Goal: Information Seeking & Learning: Learn about a topic

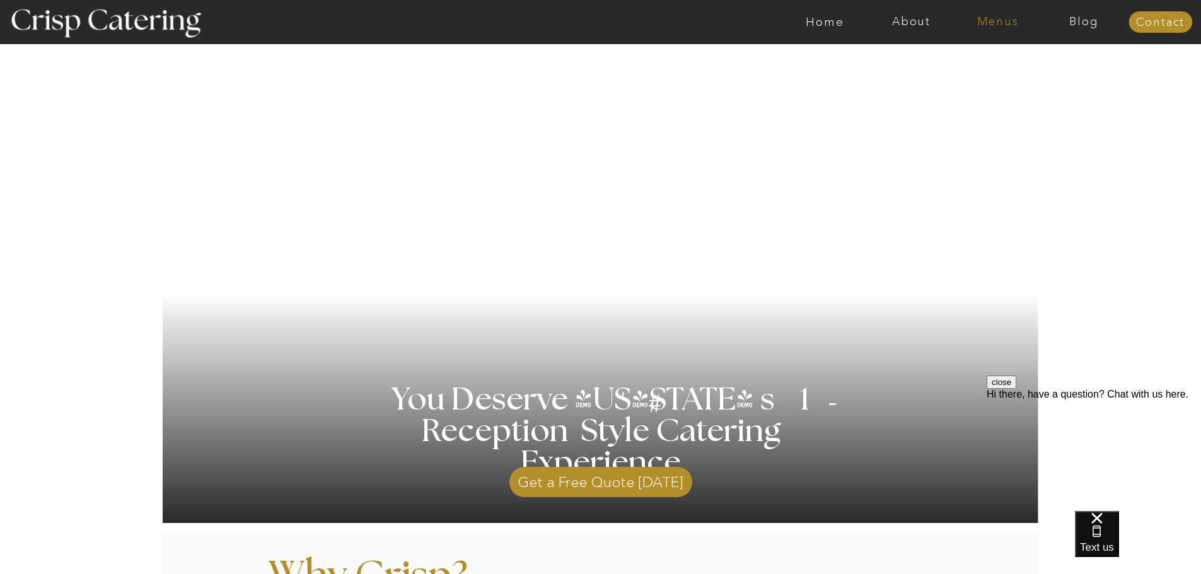
click at [990, 18] on nav "Menus" at bounding box center [997, 22] width 86 height 13
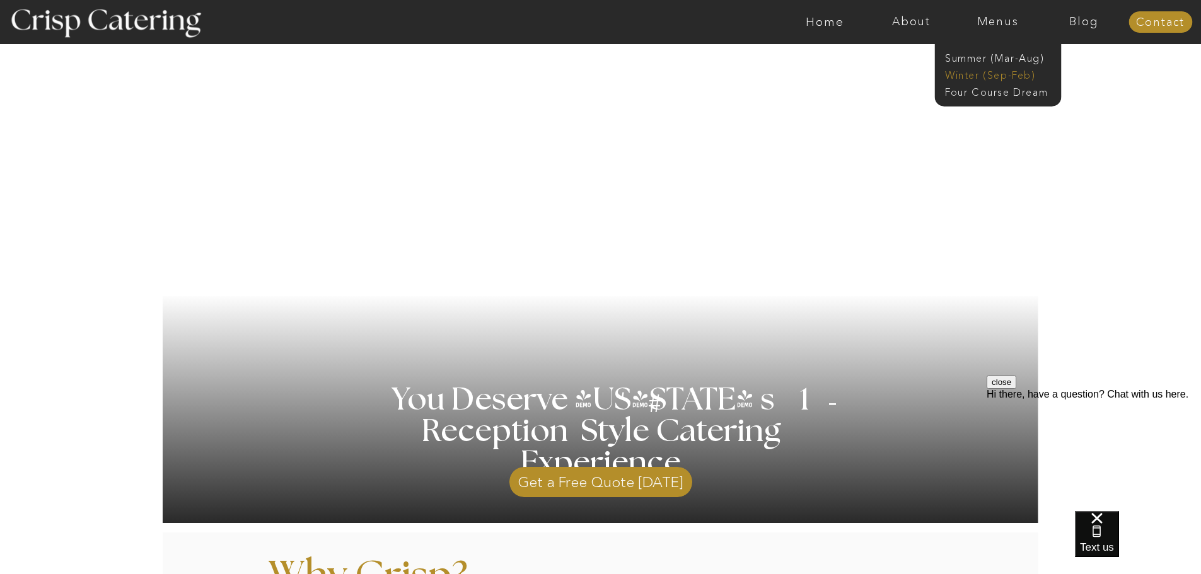
click at [983, 79] on nav "Winter (Sep-Feb)" at bounding box center [996, 74] width 103 height 12
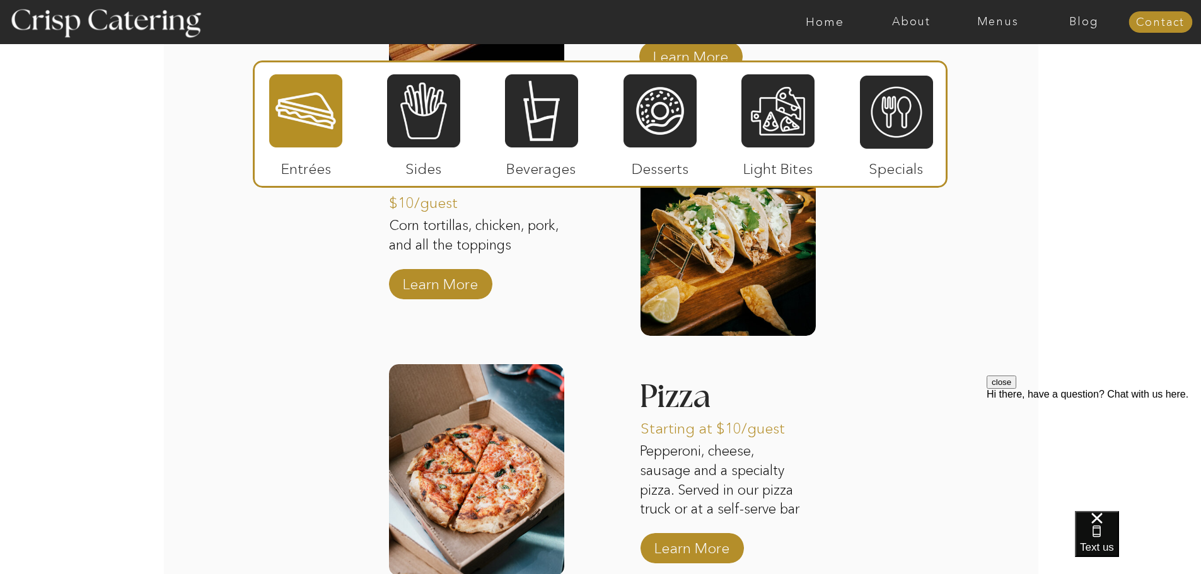
scroll to position [1954, 0]
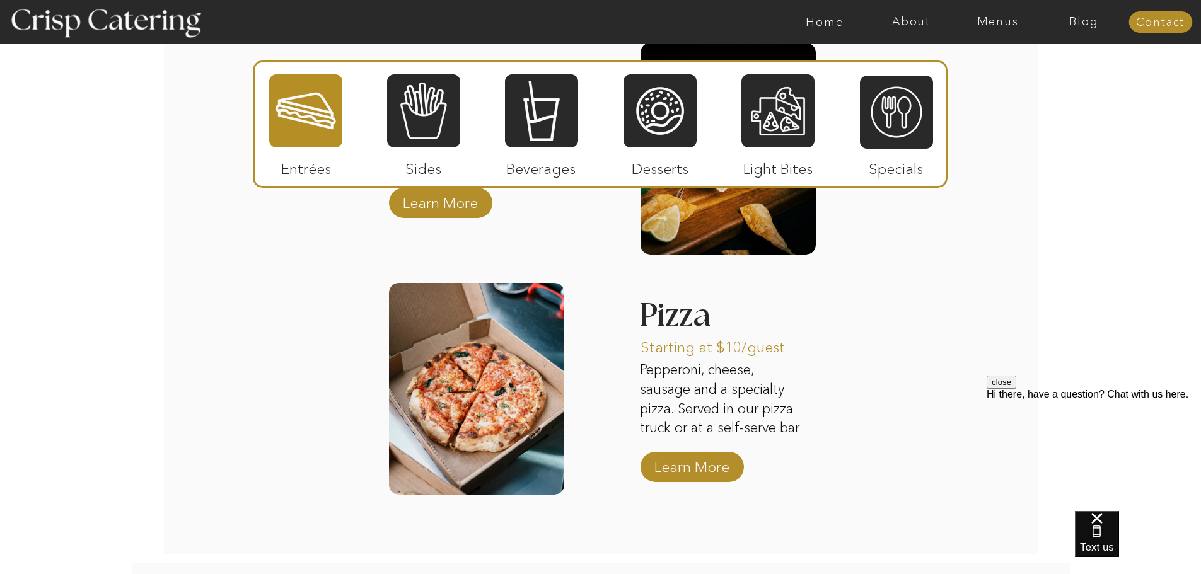
click at [506, 379] on div at bounding box center [476, 389] width 175 height 212
click at [731, 461] on p "Learn More" at bounding box center [692, 464] width 84 height 37
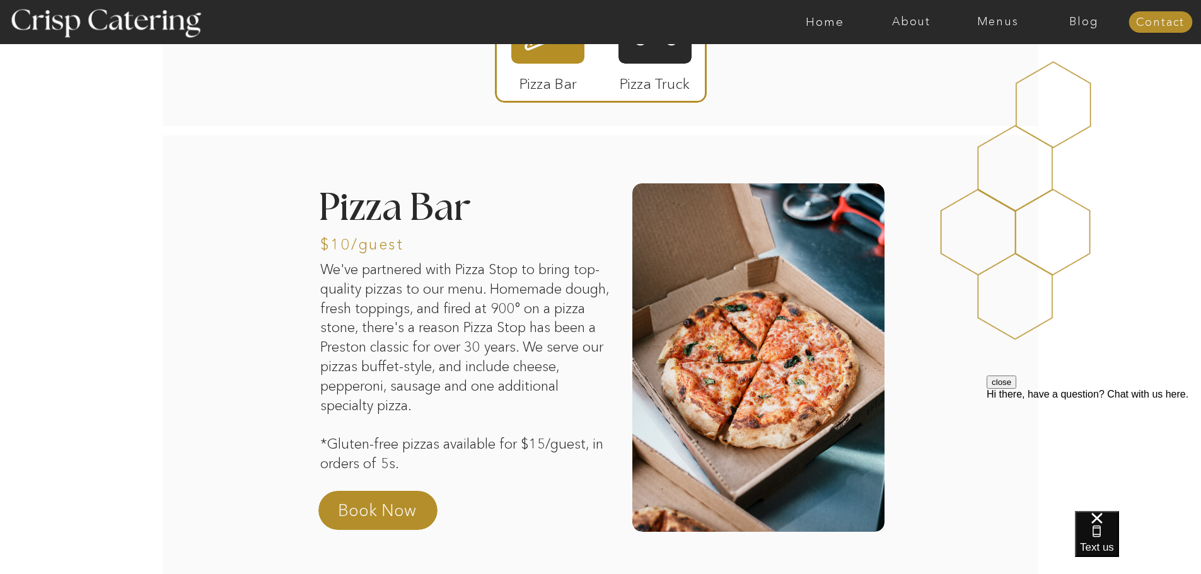
scroll to position [126, 0]
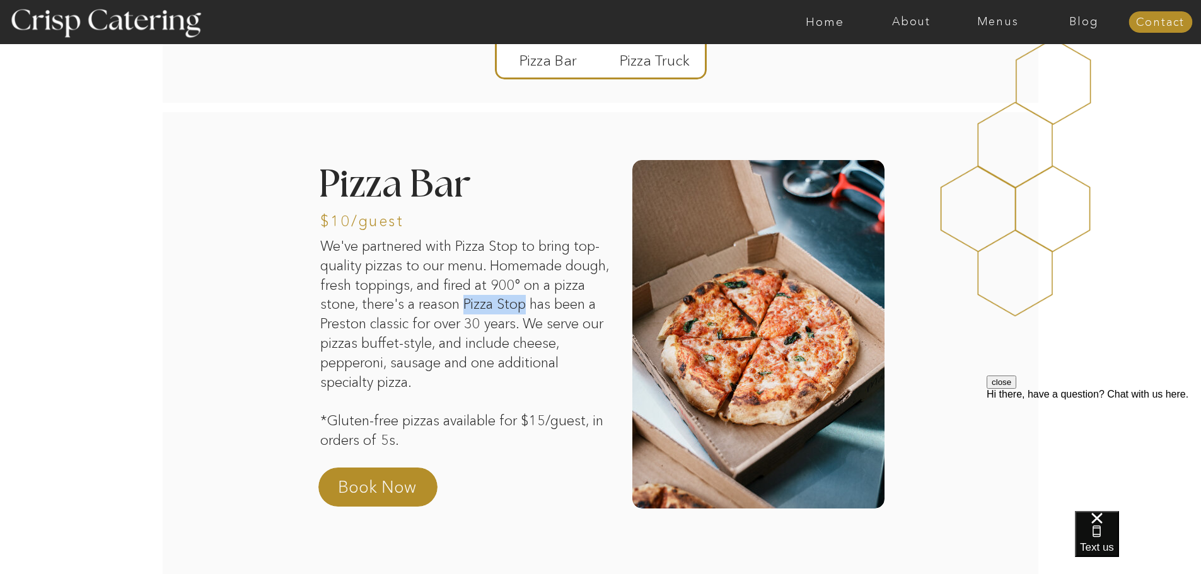
drag, startPoint x: 500, startPoint y: 304, endPoint x: 558, endPoint y: 311, distance: 58.4
click at [558, 311] on p "We've partnered with Pizza Stop to bring top-quality pizzas to our menu. Homema…" at bounding box center [465, 330] width 290 height 187
copy p "Pizza Stop"
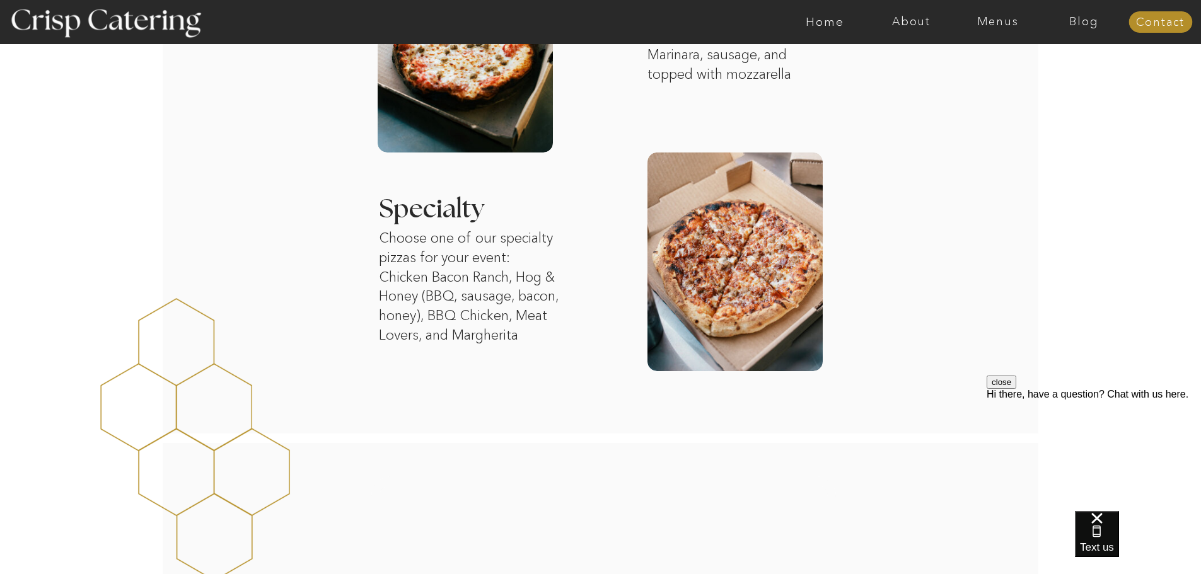
scroll to position [1198, 0]
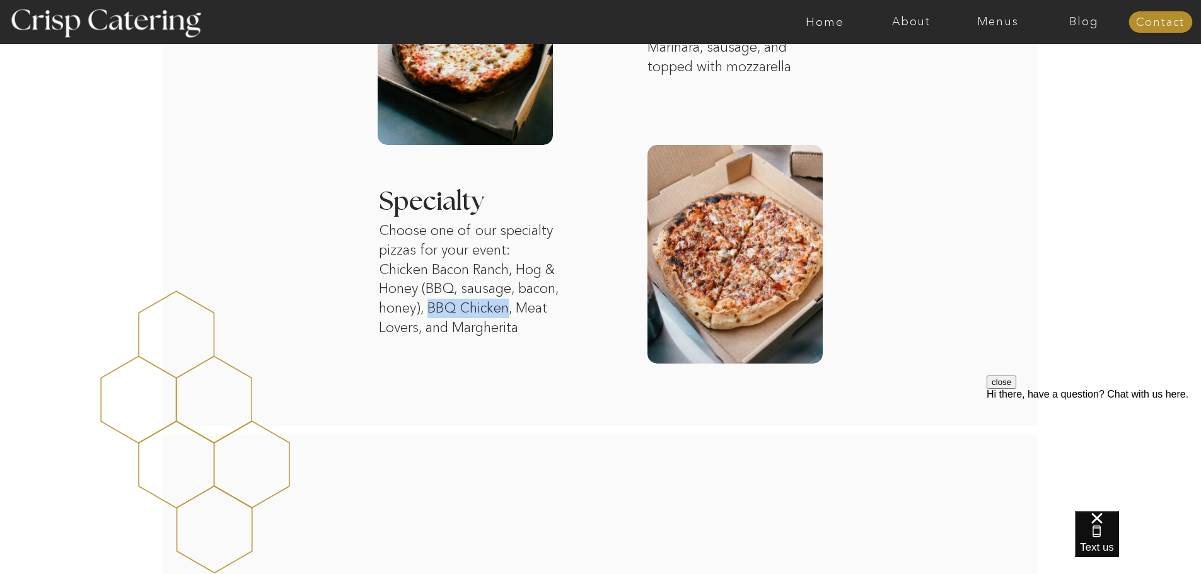
drag, startPoint x: 447, startPoint y: 310, endPoint x: 511, endPoint y: 315, distance: 63.9
click at [511, 315] on p "Choose one of our specialty pizzas for your event: Chicken Bacon Ranch, Hog & H…" at bounding box center [481, 279] width 205 height 117
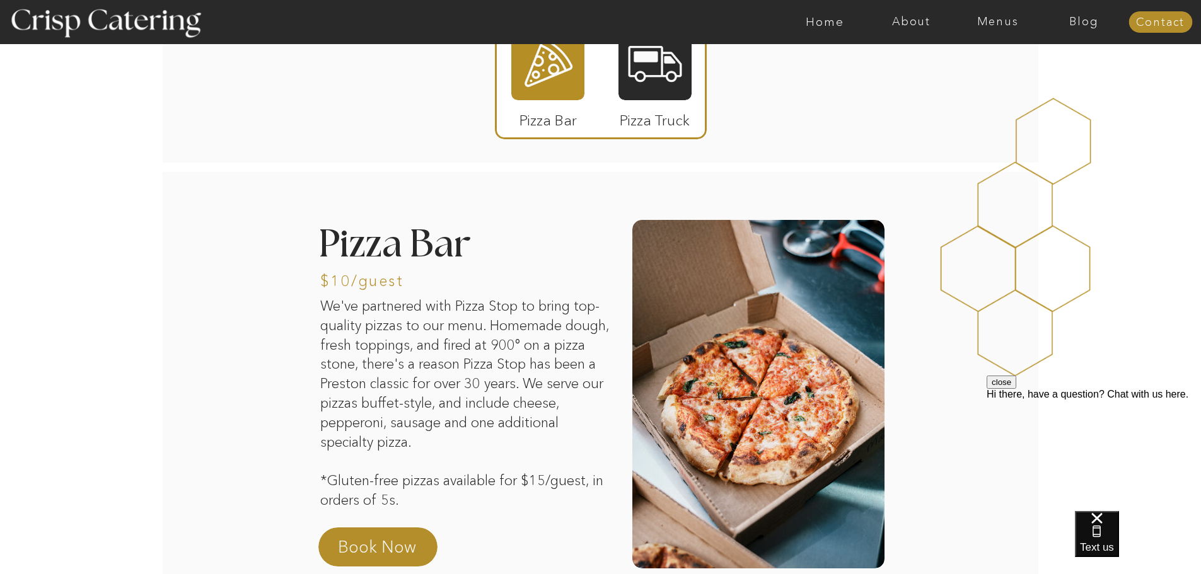
scroll to position [0, 0]
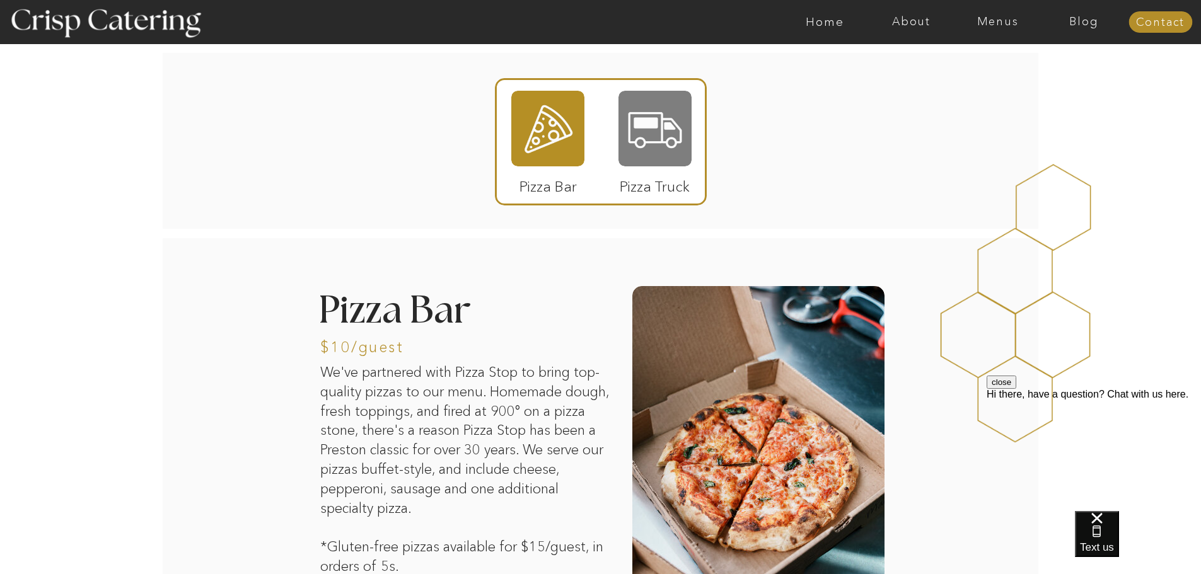
click at [673, 116] on div at bounding box center [654, 129] width 73 height 76
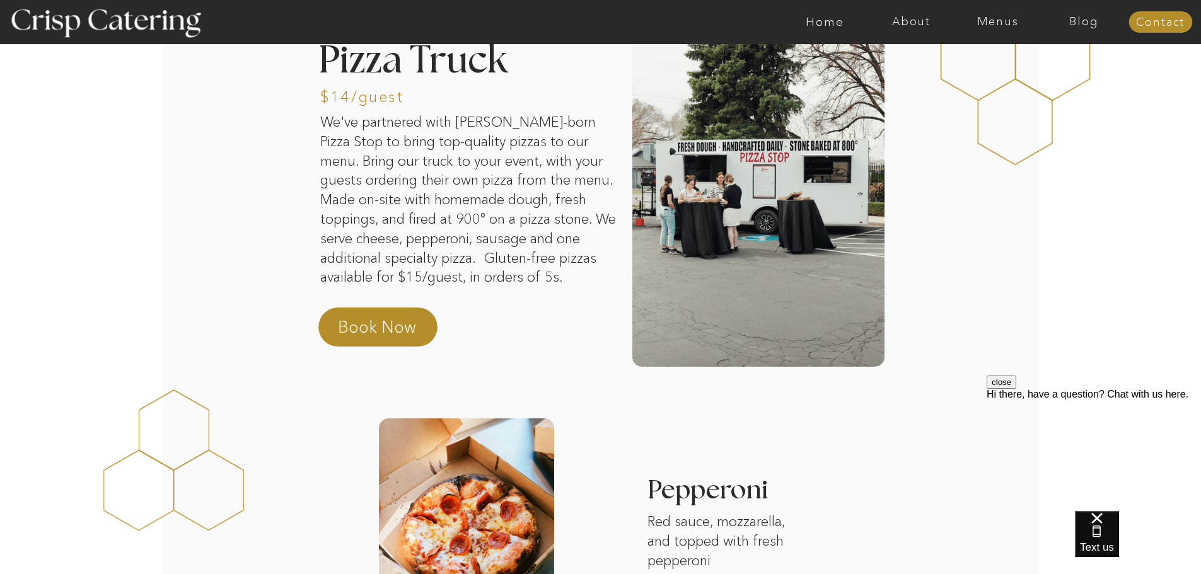
scroll to position [189, 0]
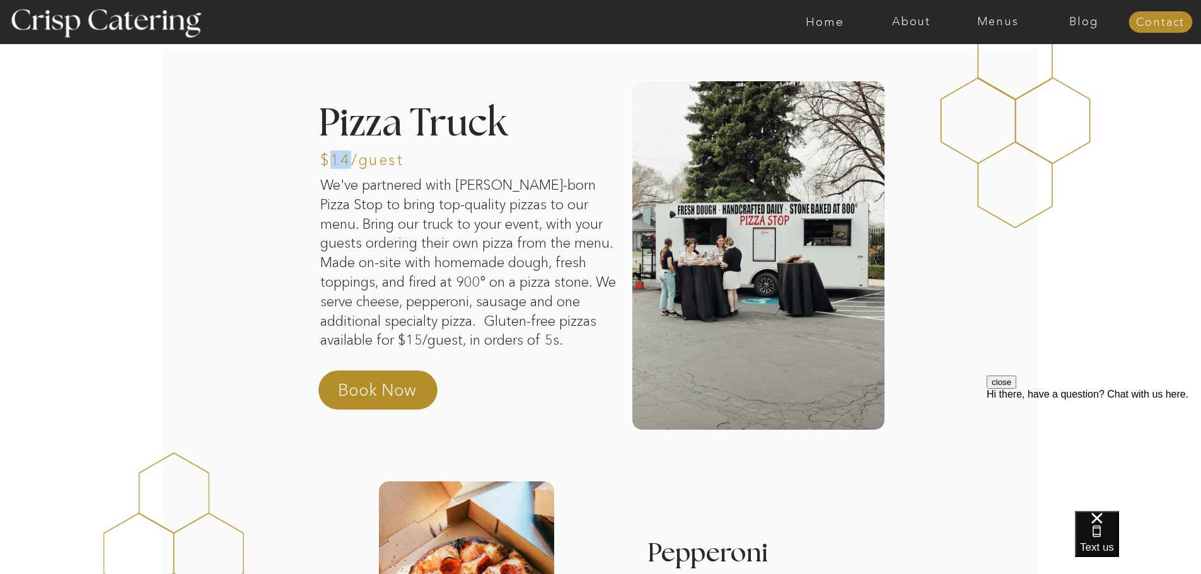
drag, startPoint x: 329, startPoint y: 156, endPoint x: 345, endPoint y: 163, distance: 17.8
click at [345, 163] on h3 "$14/guest" at bounding box center [410, 159] width 181 height 12
click at [557, 236] on p "We've partnered with Preston-born Pizza Stop to bring top-quality pizzas to our…" at bounding box center [468, 269] width 297 height 187
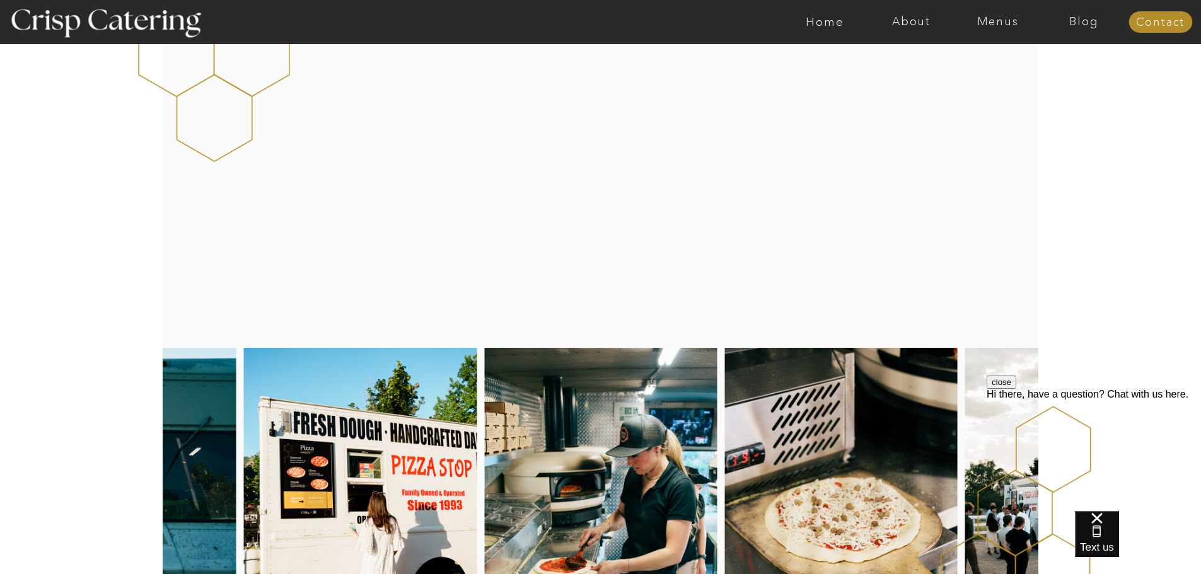
scroll to position [1765, 0]
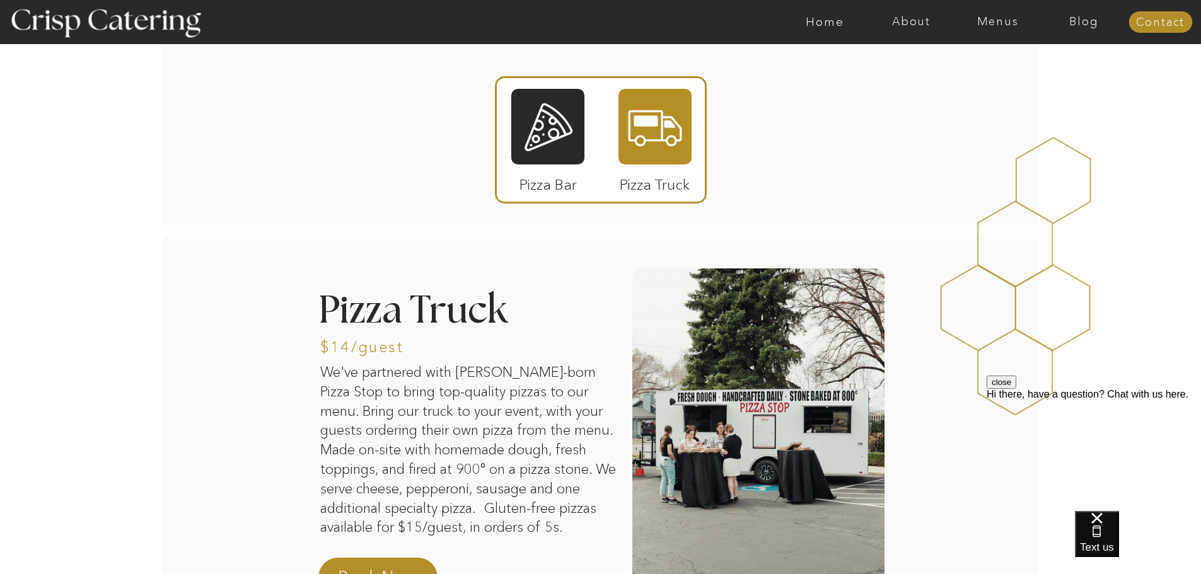
scroll to position [0, 0]
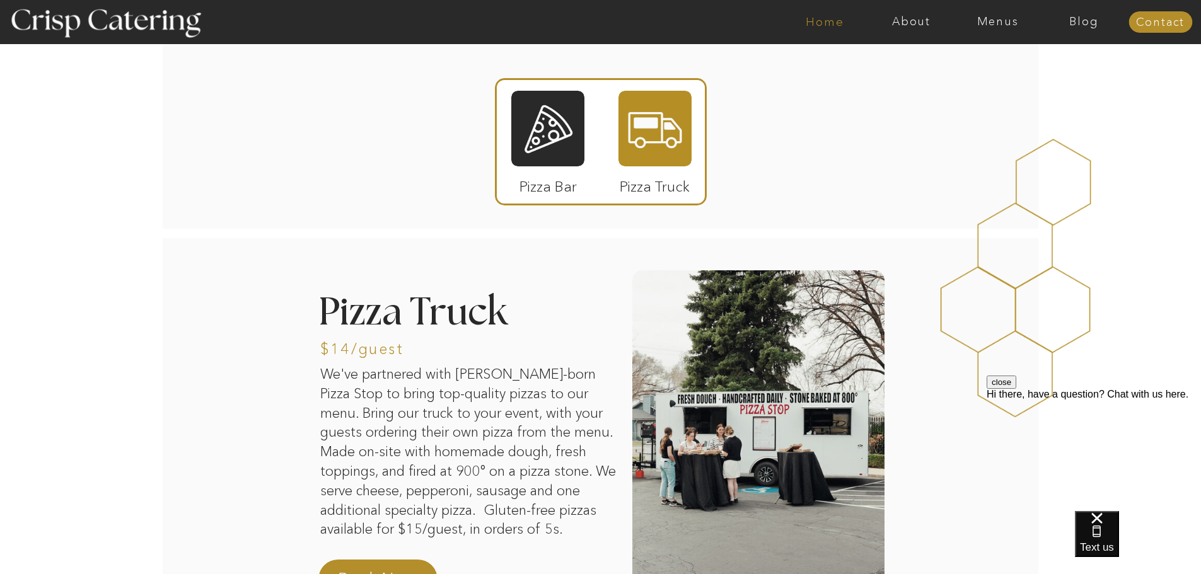
click at [823, 18] on nav "Home" at bounding box center [825, 22] width 86 height 13
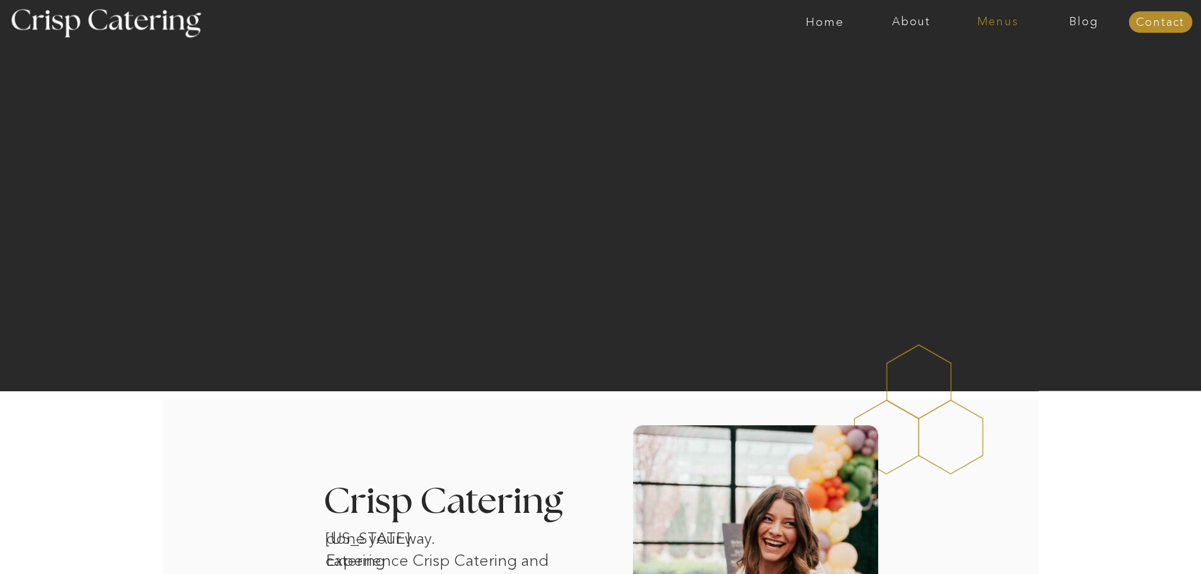
click at [1011, 23] on nav "Menus" at bounding box center [997, 22] width 86 height 13
click at [993, 74] on nav "Winter (Sep-Feb)" at bounding box center [996, 74] width 103 height 12
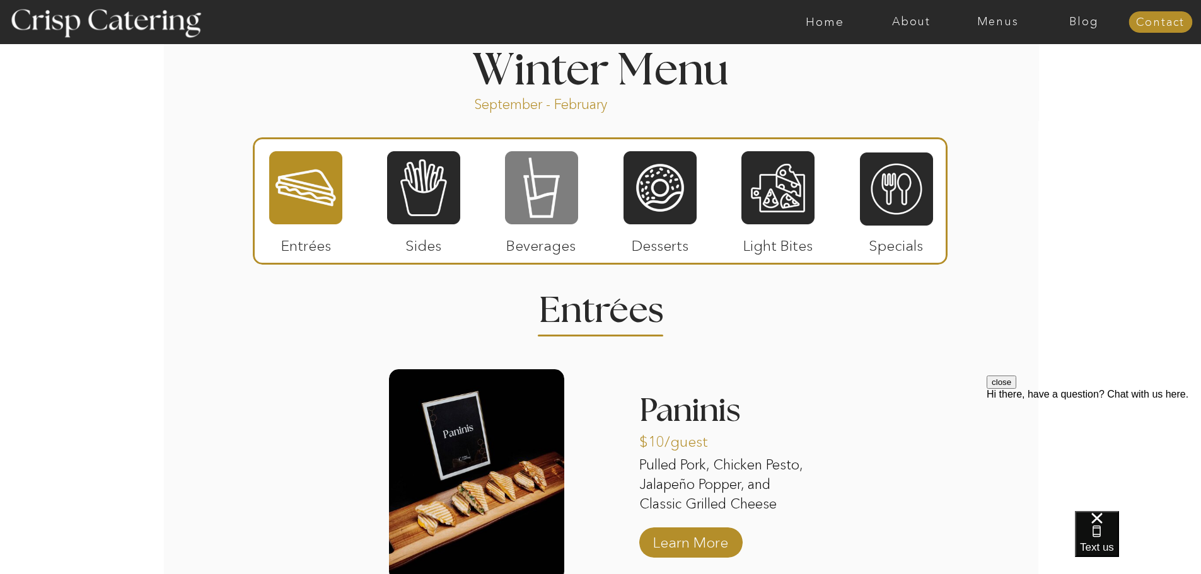
click at [560, 181] on div at bounding box center [541, 188] width 73 height 76
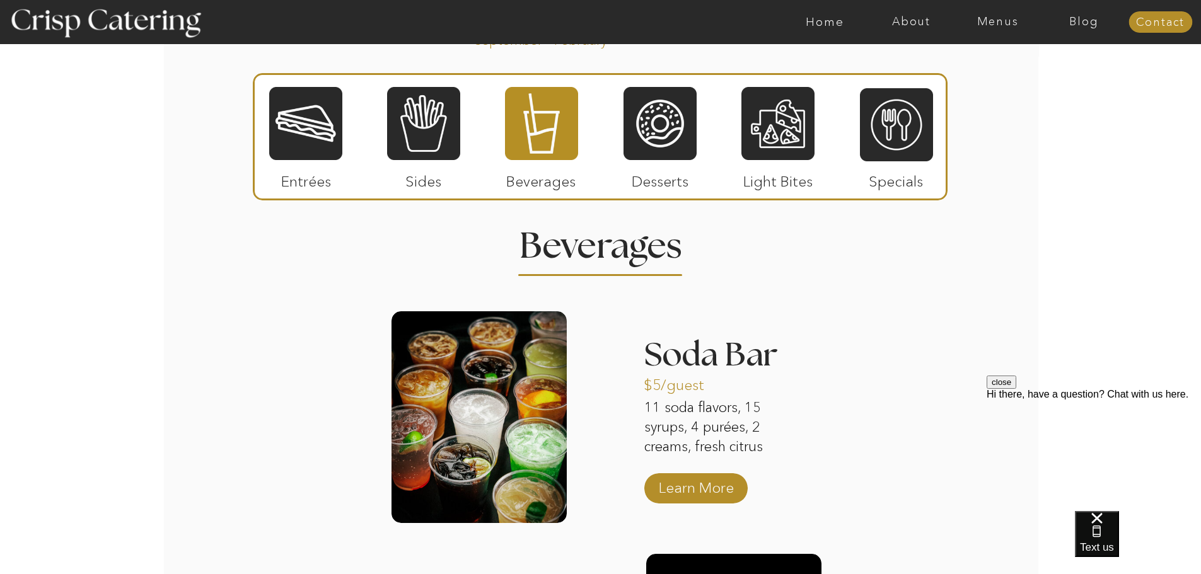
scroll to position [1702, 0]
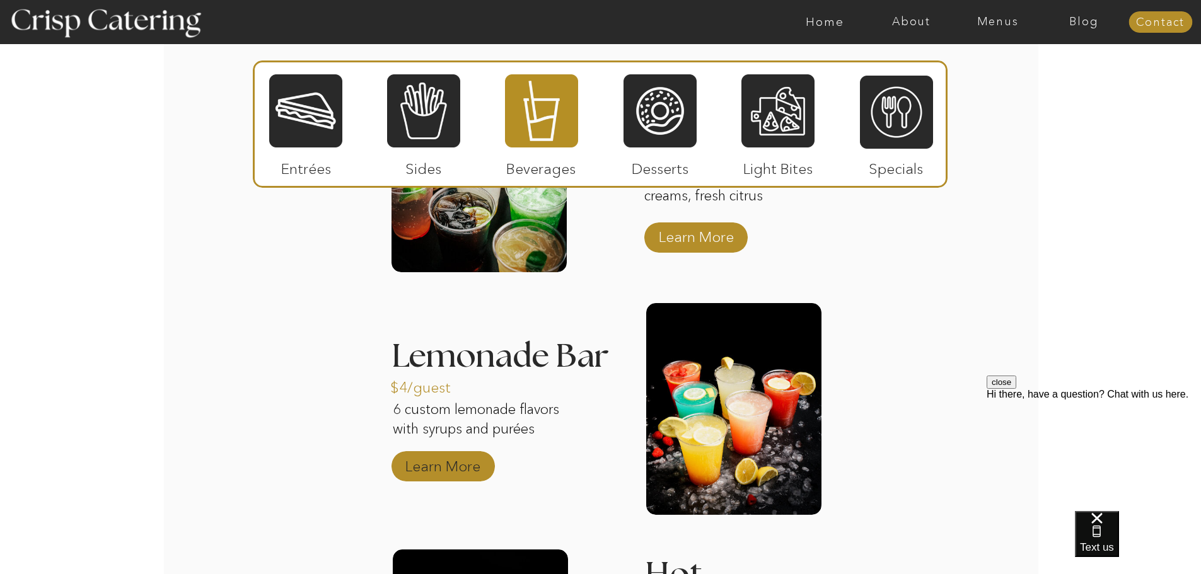
click at [465, 467] on p "Learn More" at bounding box center [443, 463] width 84 height 37
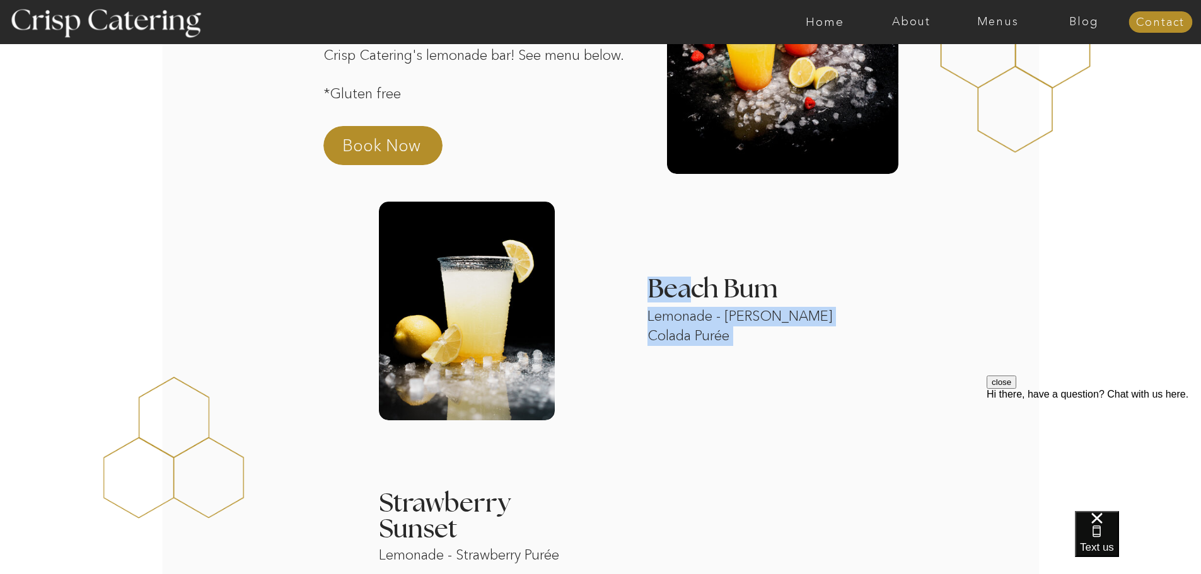
drag, startPoint x: 843, startPoint y: 314, endPoint x: 697, endPoint y: 330, distance: 147.7
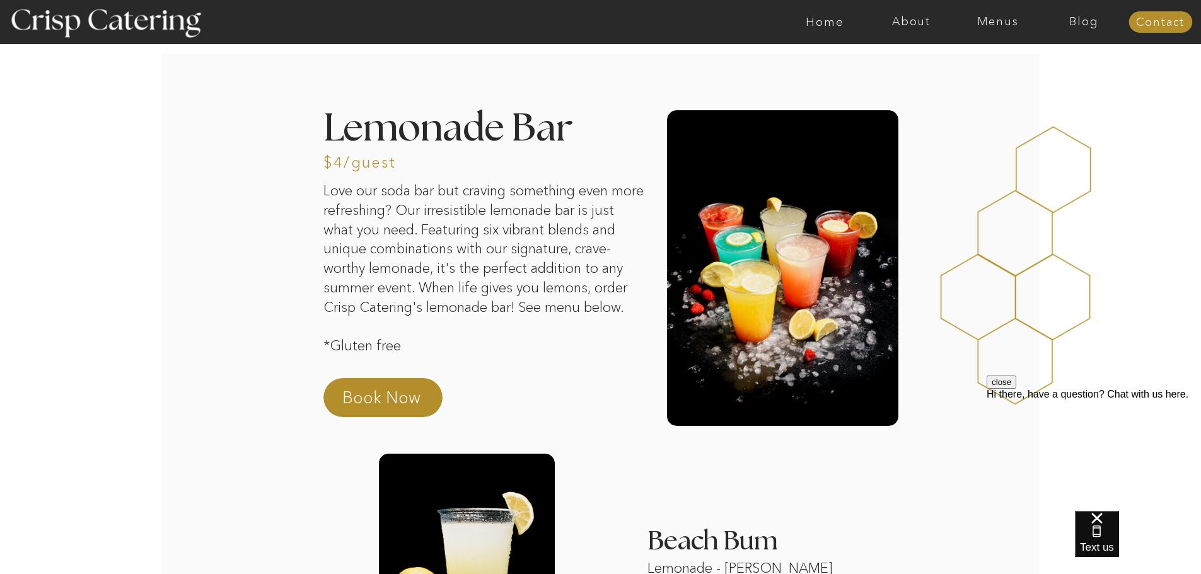
click at [998, 30] on div at bounding box center [650, 22] width 1999 height 44
click at [998, 25] on nav "Menus" at bounding box center [997, 22] width 86 height 13
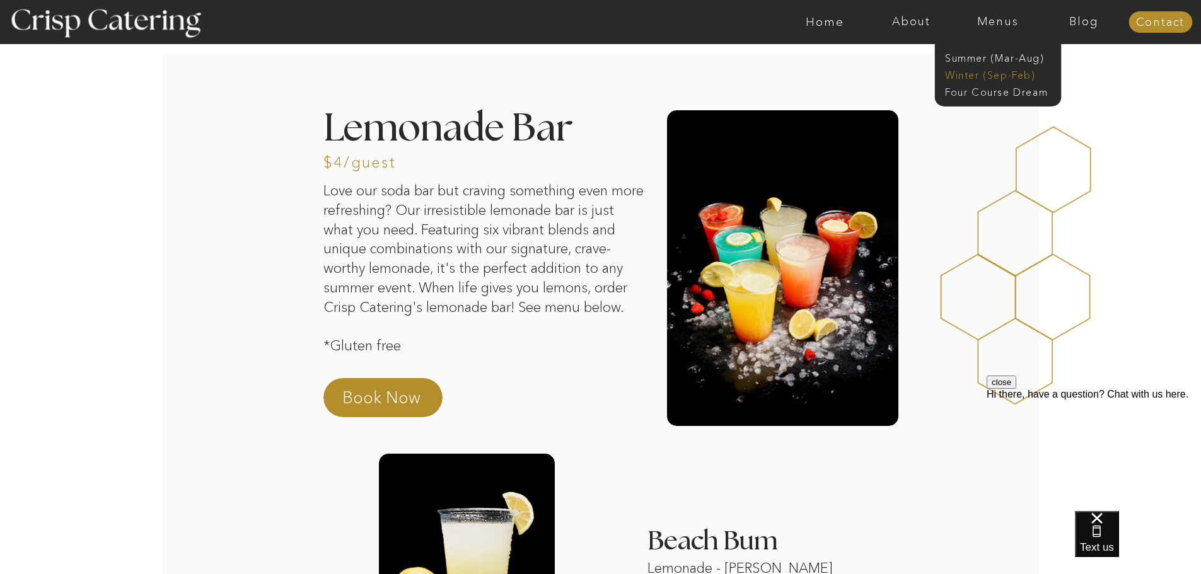
click at [1007, 73] on nav "Winter (Sep-Feb)" at bounding box center [996, 74] width 103 height 12
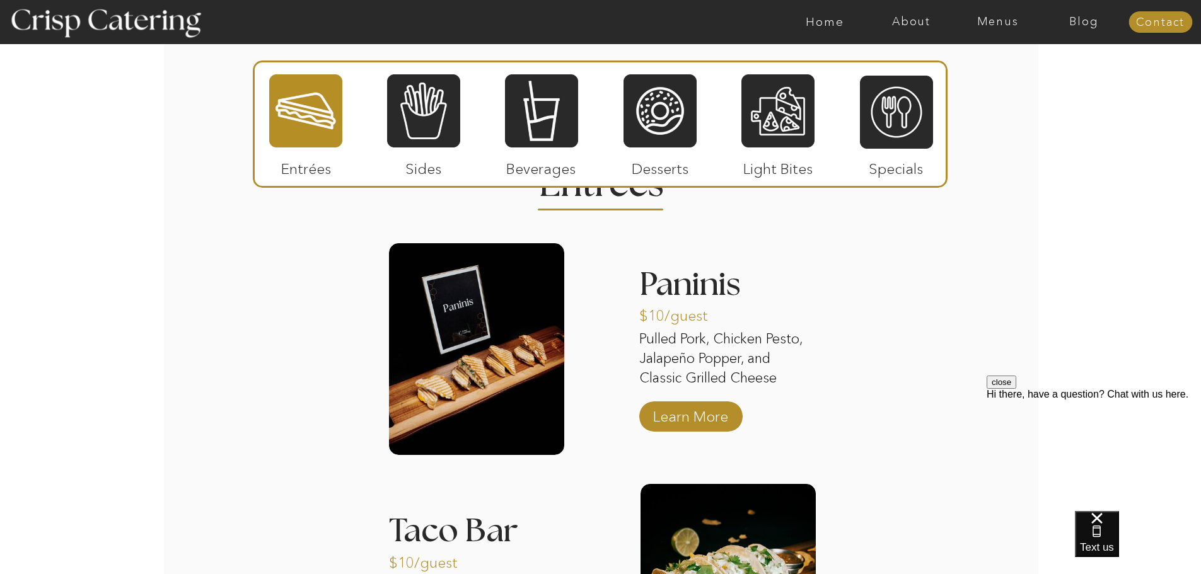
scroll to position [1450, 0]
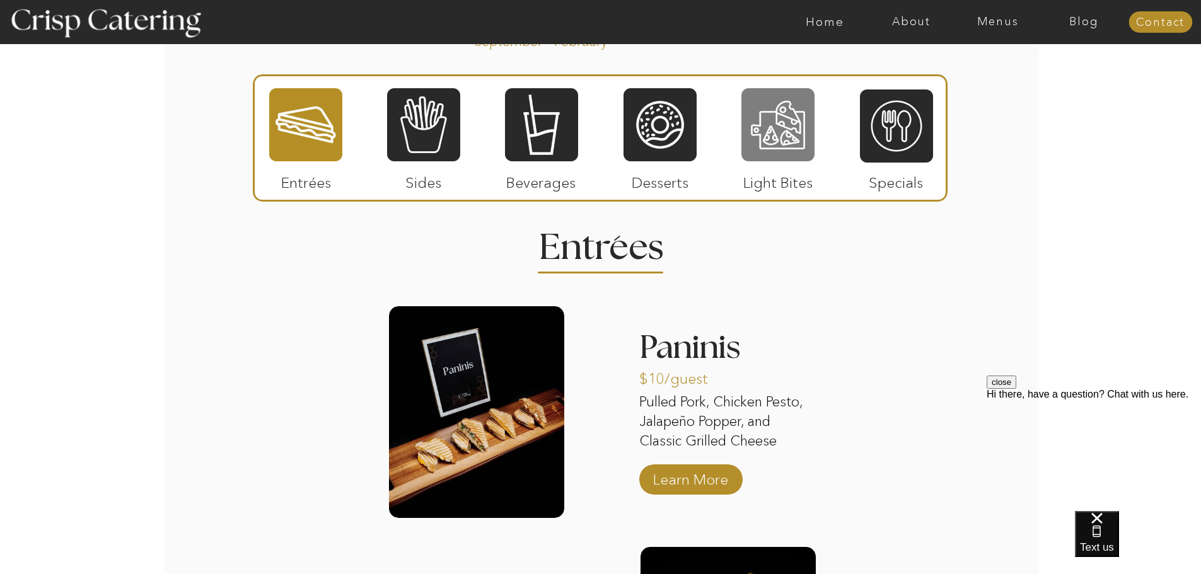
click at [793, 106] on div at bounding box center [777, 125] width 73 height 76
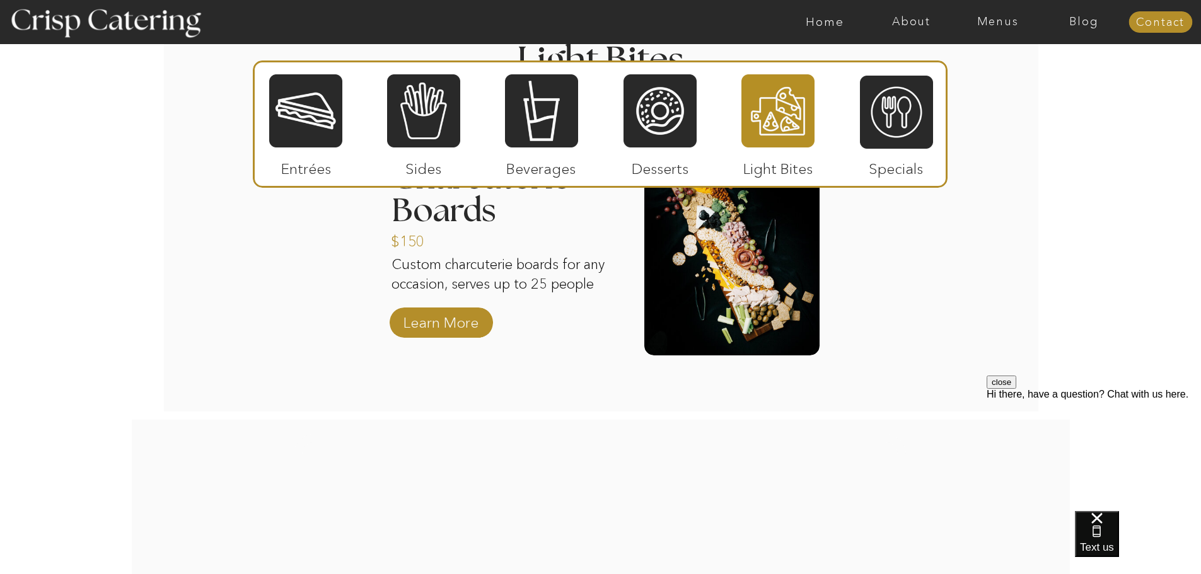
scroll to position [1513, 0]
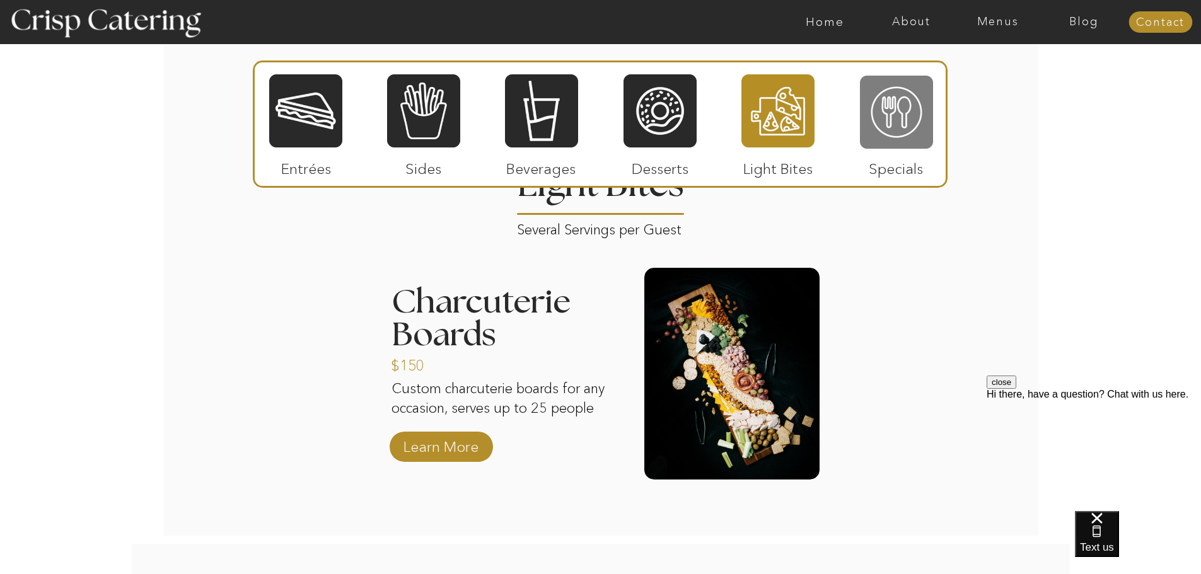
click at [890, 120] on div at bounding box center [896, 112] width 73 height 76
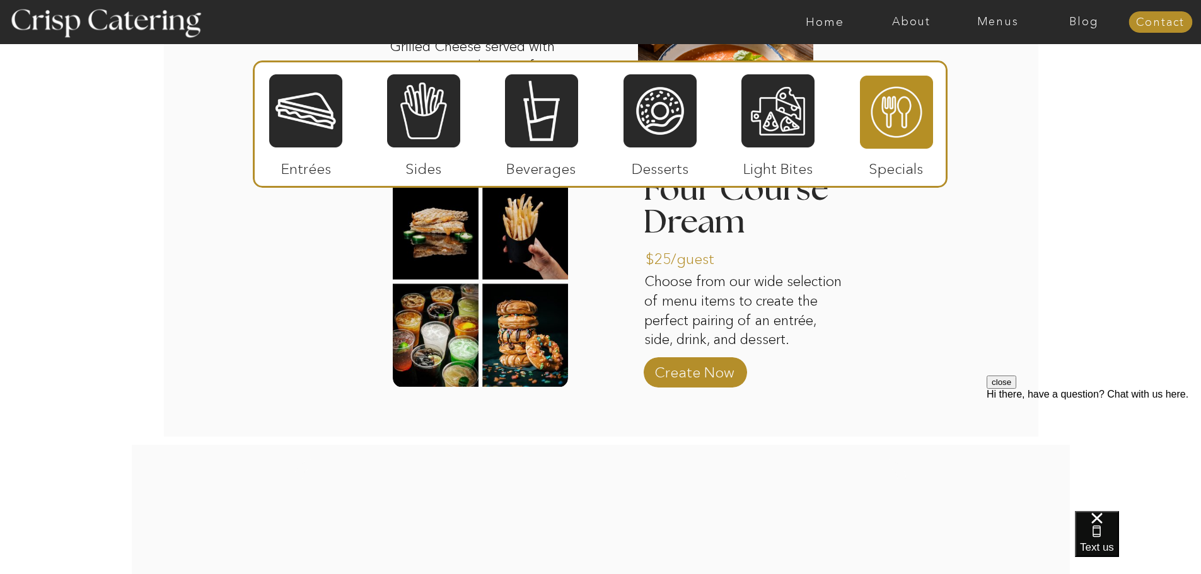
scroll to position [1639, 0]
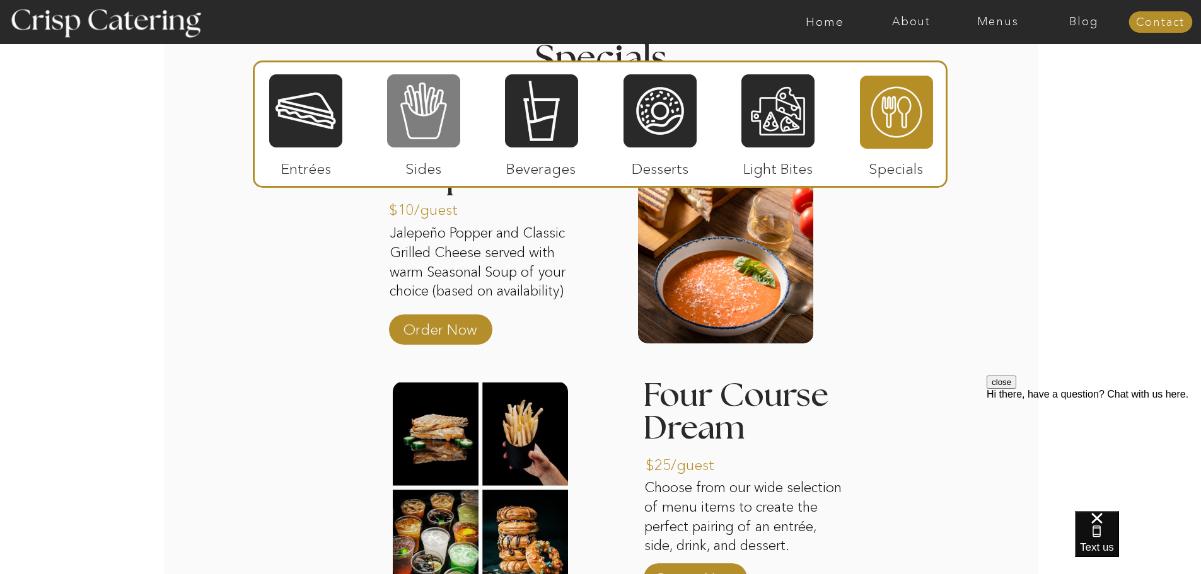
click at [452, 122] on div at bounding box center [423, 111] width 73 height 76
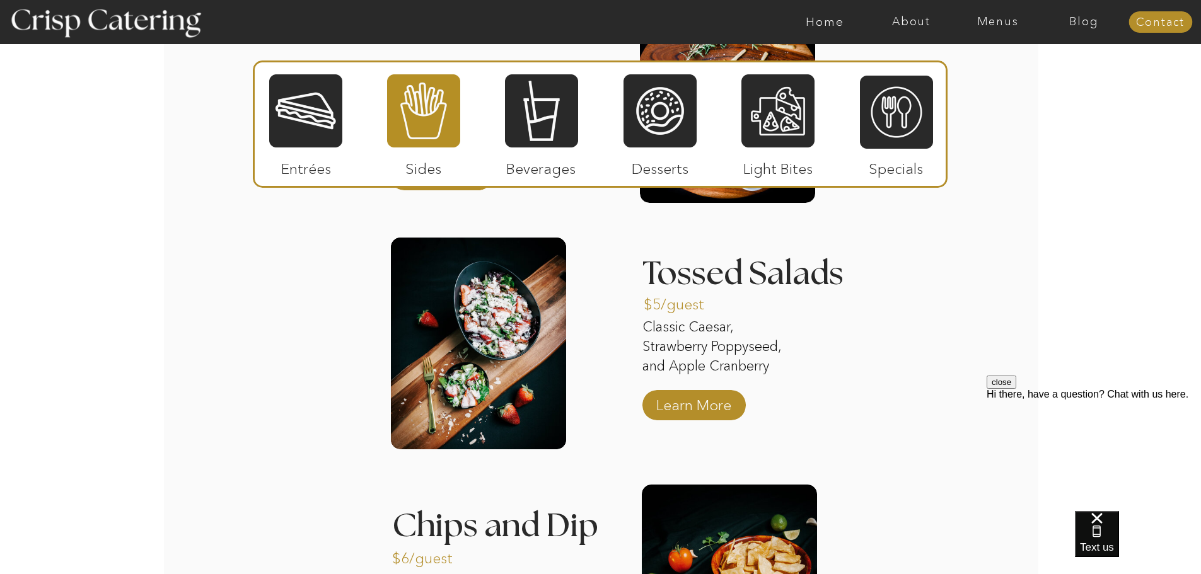
scroll to position [1765, 0]
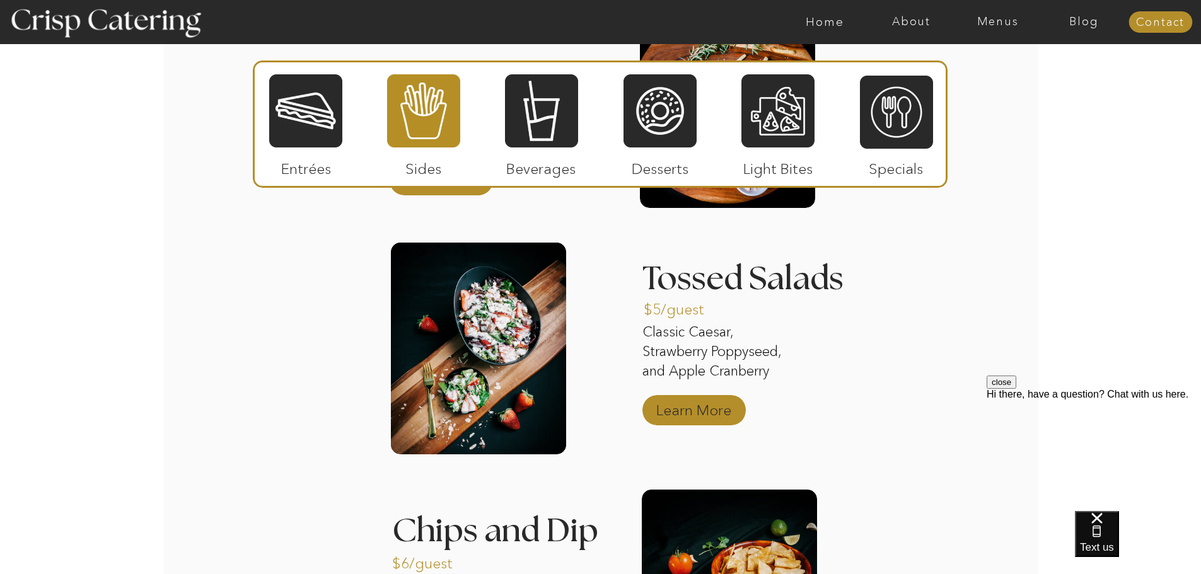
click at [686, 415] on p "Learn More" at bounding box center [694, 407] width 84 height 37
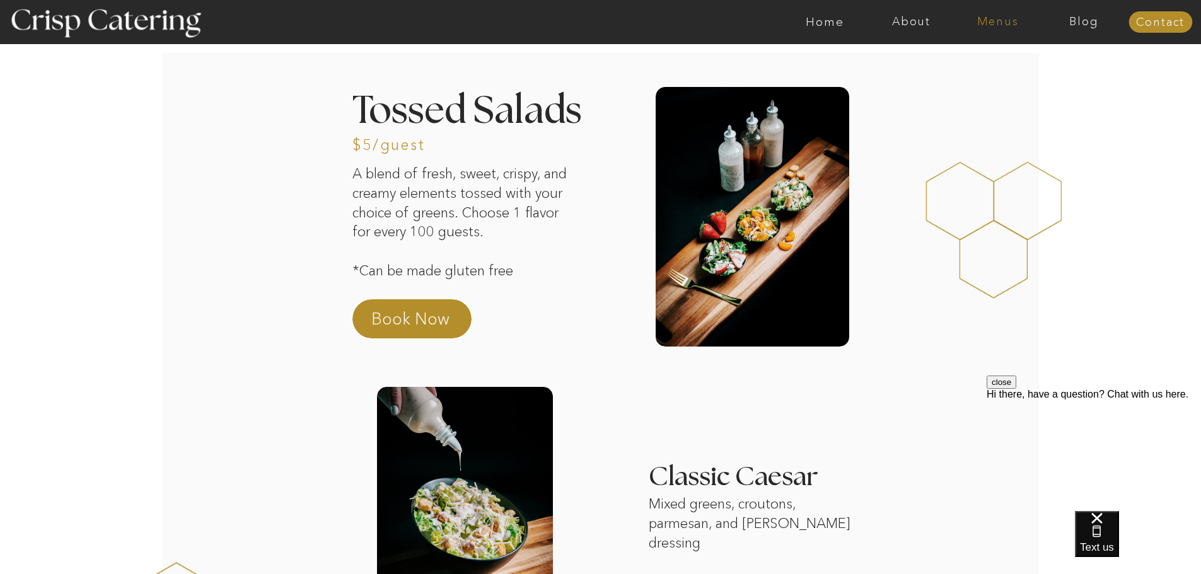
click at [997, 22] on nav "Menus" at bounding box center [997, 22] width 86 height 13
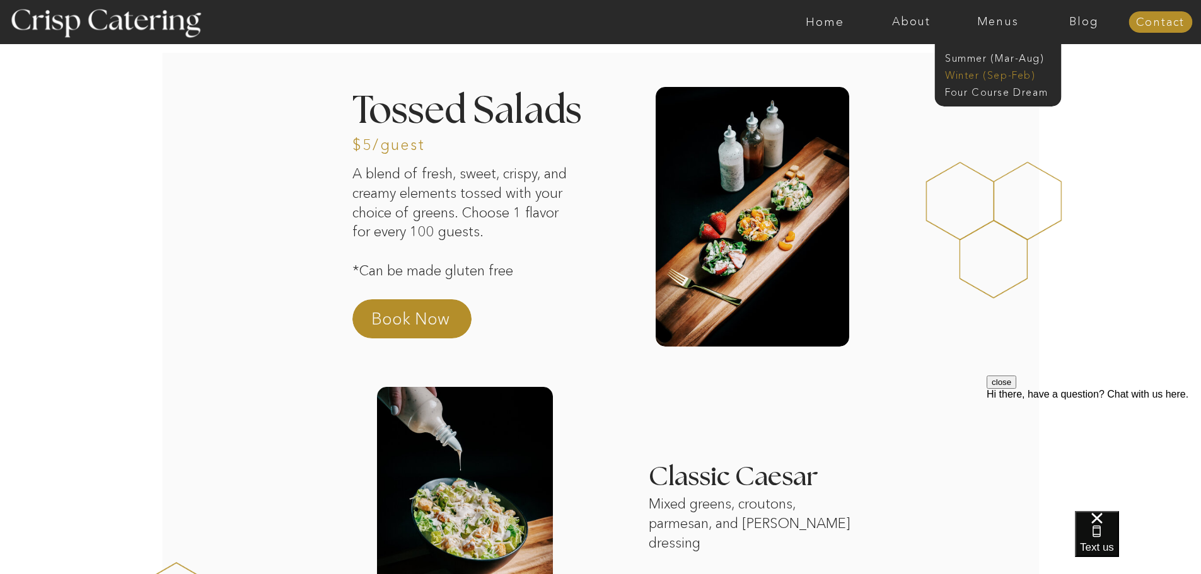
click at [990, 75] on nav "Winter (Sep-Feb)" at bounding box center [996, 74] width 103 height 12
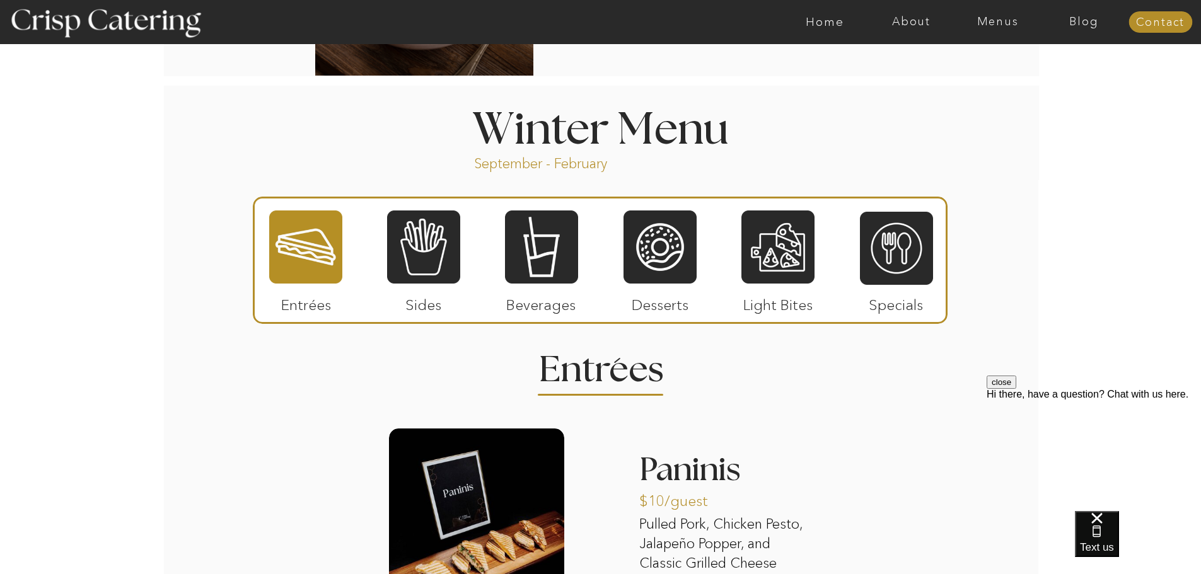
scroll to position [1324, 0]
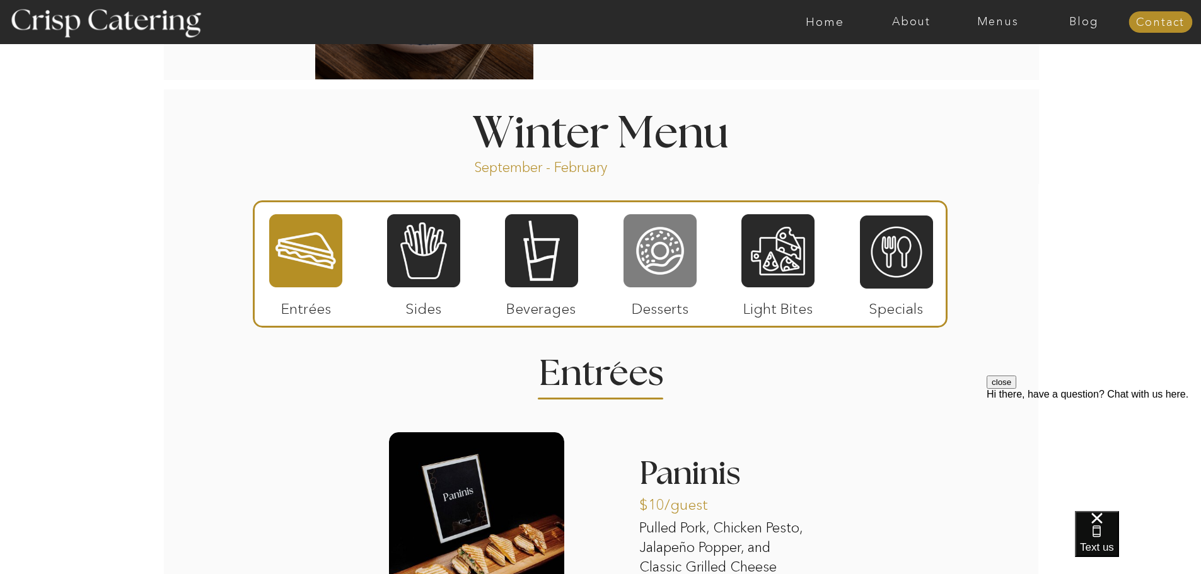
click at [688, 249] on div at bounding box center [659, 251] width 73 height 76
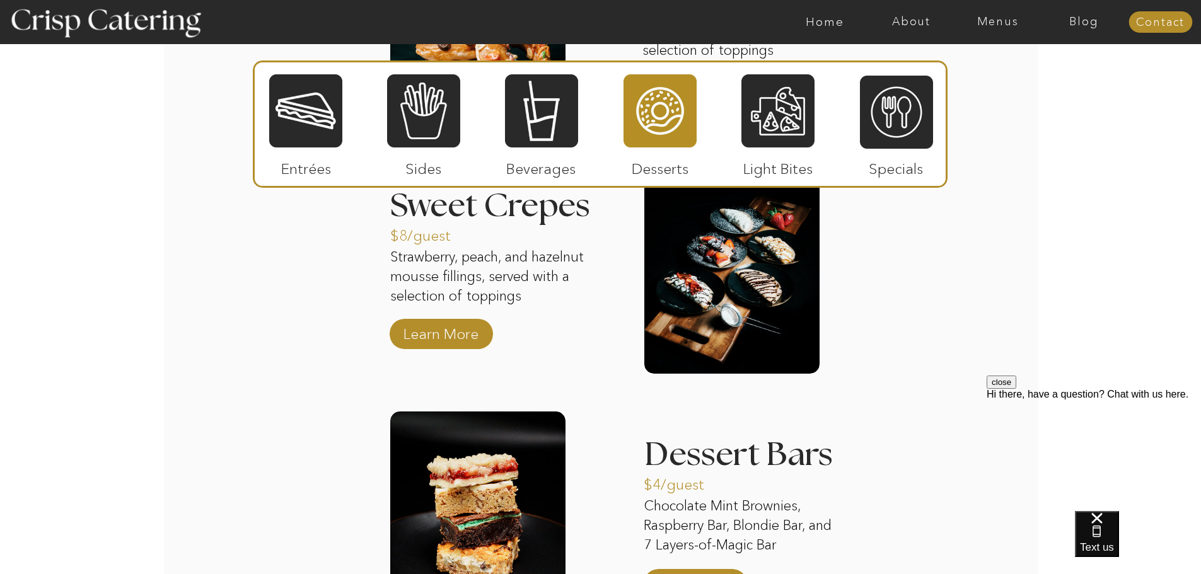
scroll to position [1828, 0]
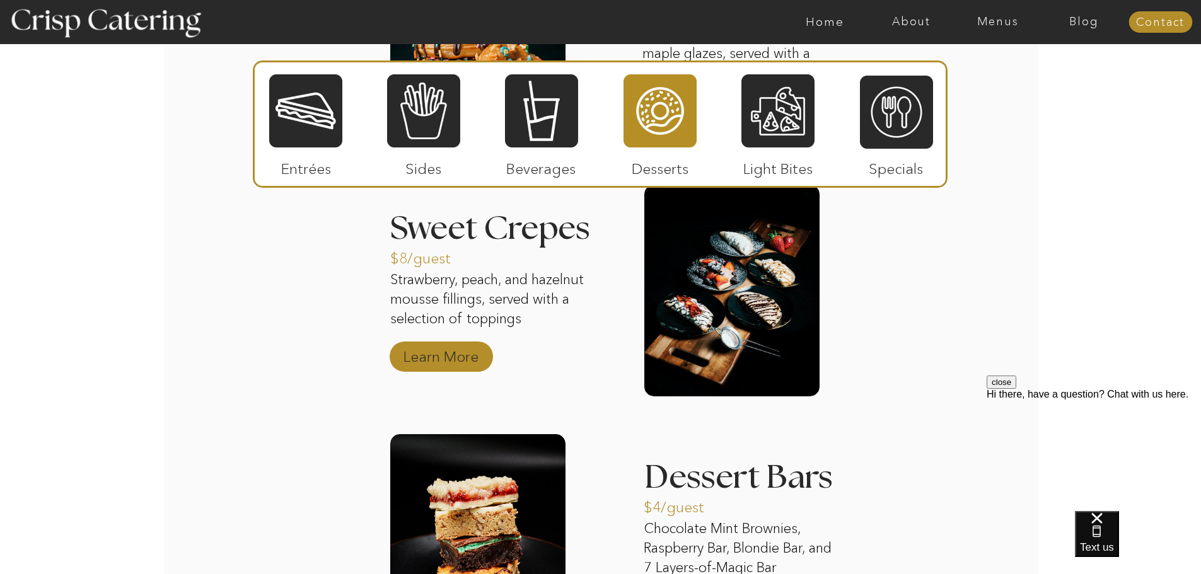
click at [442, 351] on p "Learn More" at bounding box center [441, 353] width 84 height 37
